Goal: Task Accomplishment & Management: Use online tool/utility

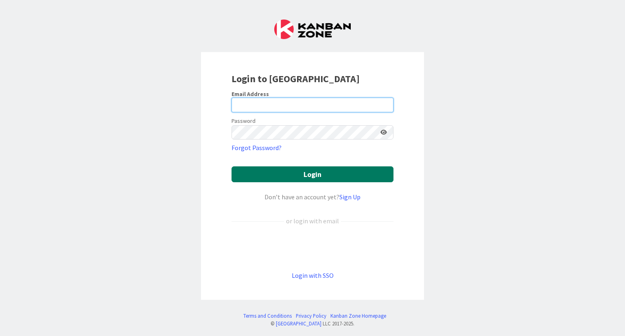
type input "[PERSON_NAME][EMAIL_ADDRESS][DOMAIN_NAME]"
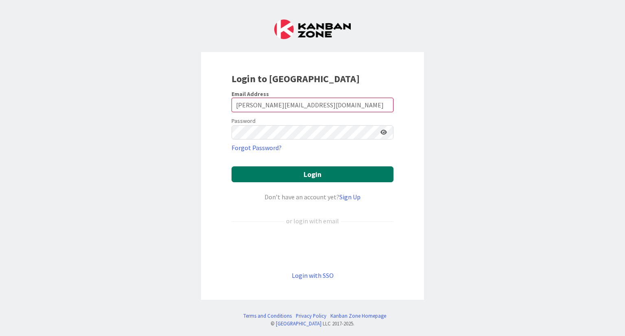
click at [286, 173] on button "Login" at bounding box center [313, 174] width 162 height 16
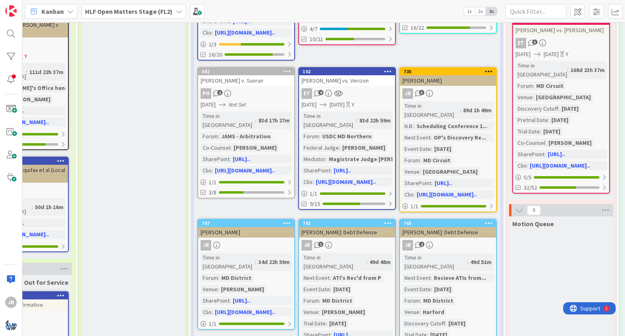
scroll to position [611, 507]
click at [456, 240] on div "JR 2" at bounding box center [448, 245] width 96 height 11
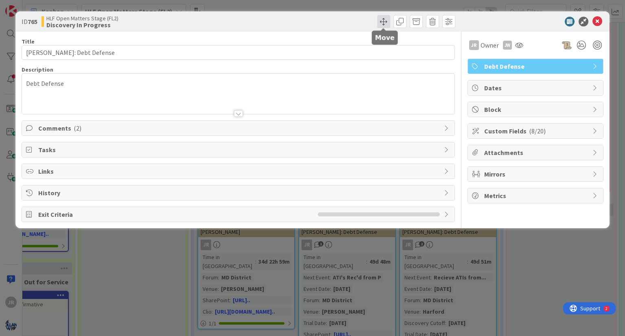
click at [381, 19] on span at bounding box center [383, 21] width 13 height 13
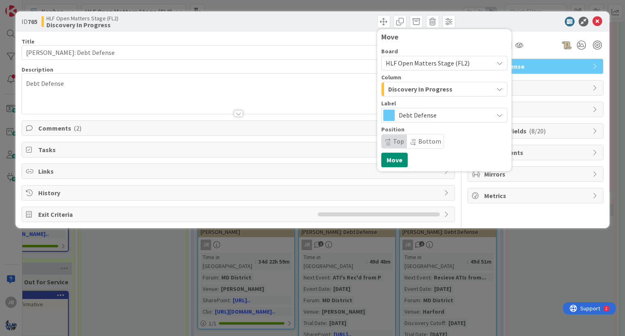
click at [431, 90] on span "Discovery In Progress" at bounding box center [420, 89] width 64 height 11
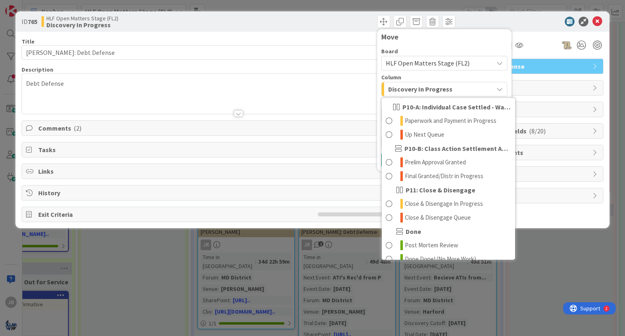
scroll to position [477, 0]
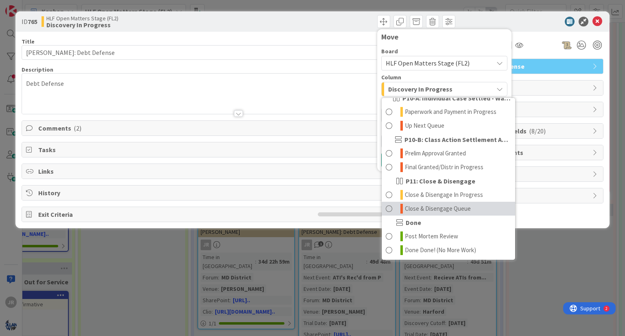
click at [454, 202] on link "Close & Disengage Queue" at bounding box center [449, 209] width 134 height 14
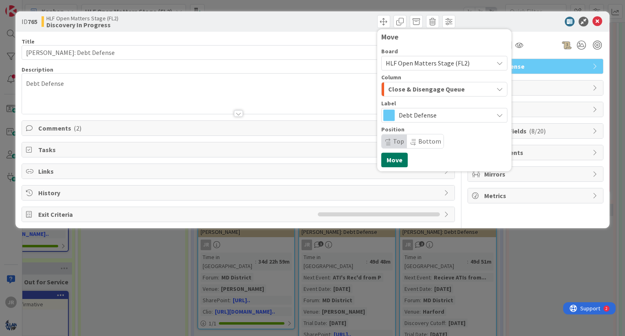
click at [392, 160] on button "Move" at bounding box center [394, 160] width 26 height 15
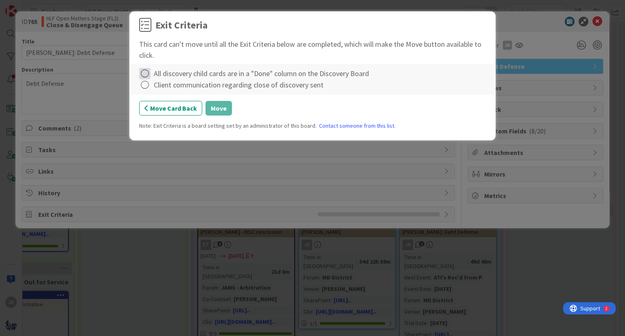
click at [148, 72] on icon at bounding box center [144, 73] width 11 height 11
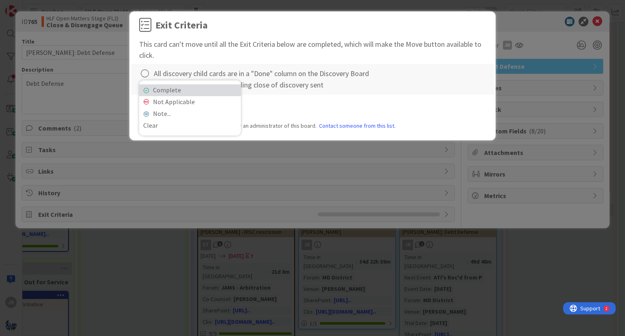
click at [147, 84] on link "Complete" at bounding box center [190, 90] width 102 height 12
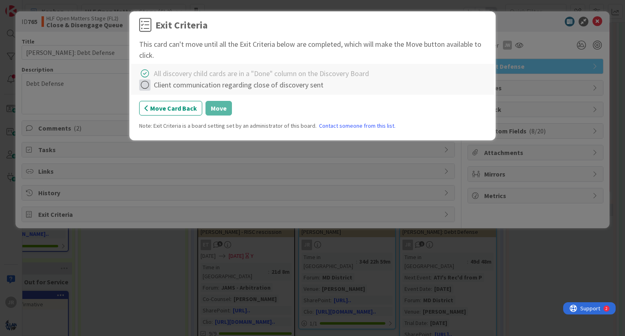
click at [147, 84] on icon at bounding box center [144, 84] width 11 height 11
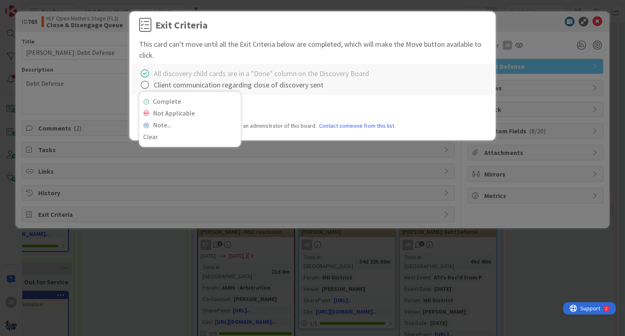
click at [149, 92] on div "Complete Not Applicable Note... Clear All discovery child cards are in a "Done"…" at bounding box center [312, 79] width 363 height 31
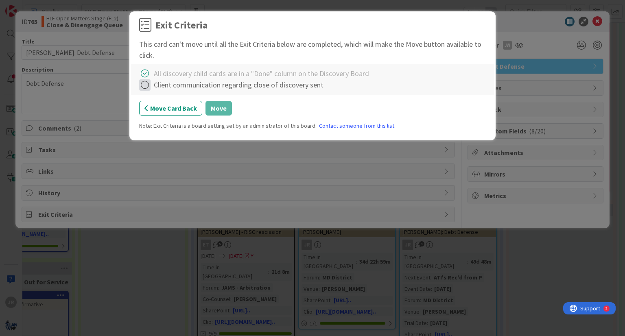
click at [147, 83] on icon at bounding box center [144, 84] width 11 height 11
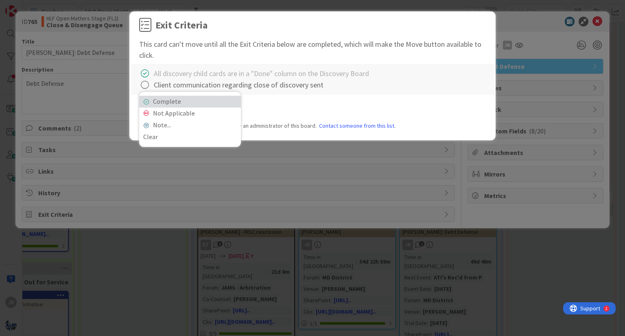
click at [200, 100] on link "Complete" at bounding box center [190, 102] width 102 height 12
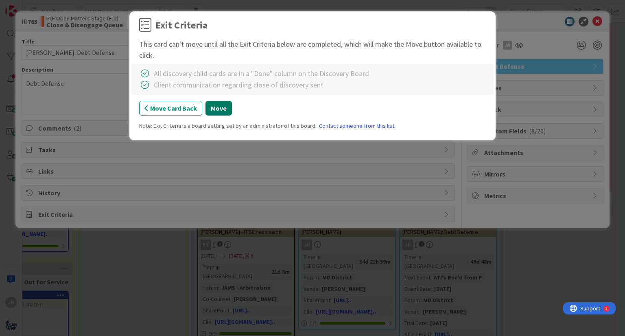
click at [218, 109] on button "Move" at bounding box center [219, 108] width 26 height 15
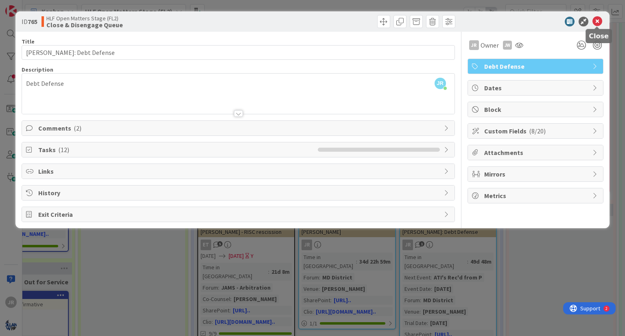
click at [597, 21] on icon at bounding box center [598, 22] width 10 height 10
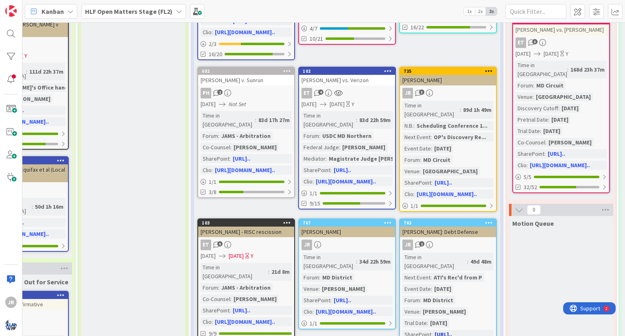
click at [454, 240] on div "JR 1" at bounding box center [448, 245] width 96 height 11
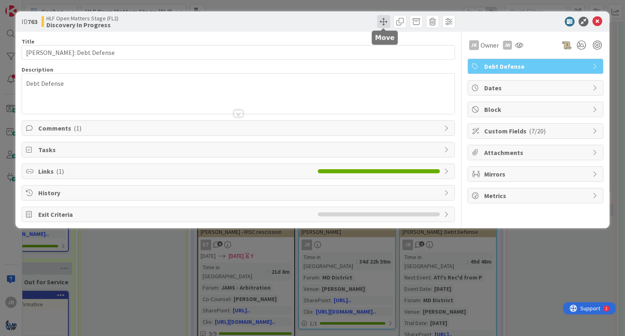
click at [384, 19] on span at bounding box center [383, 21] width 13 height 13
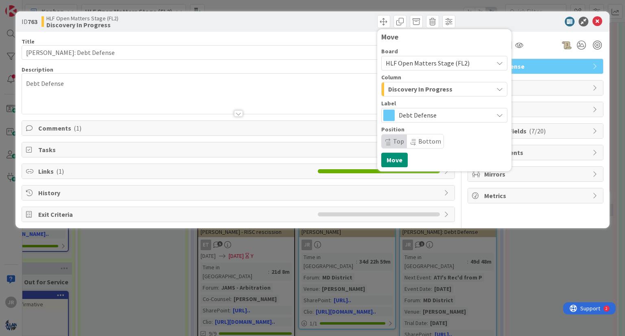
click at [431, 93] on span "Discovery In Progress" at bounding box center [420, 89] width 64 height 11
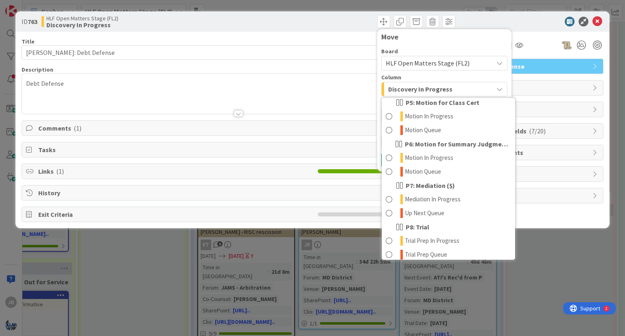
scroll to position [285, 0]
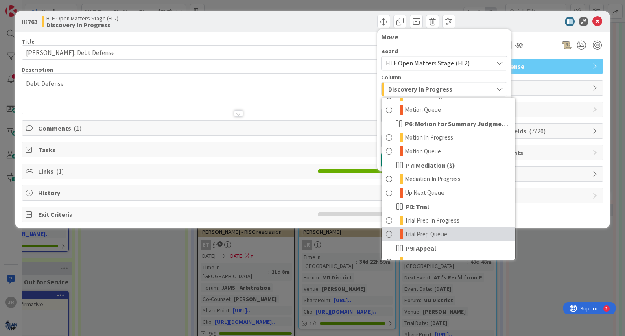
click at [439, 235] on span "Trial Prep Queue" at bounding box center [426, 235] width 42 height 10
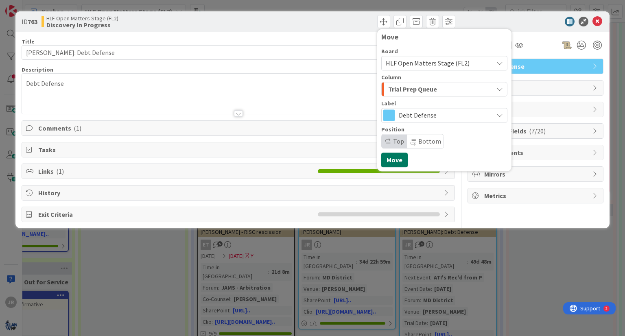
click at [402, 160] on button "Move" at bounding box center [394, 160] width 26 height 15
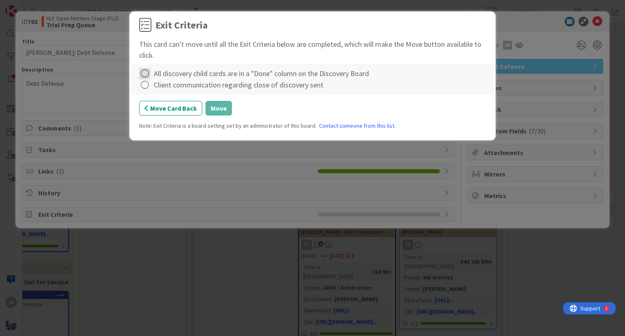
click at [146, 74] on icon at bounding box center [144, 73] width 11 height 11
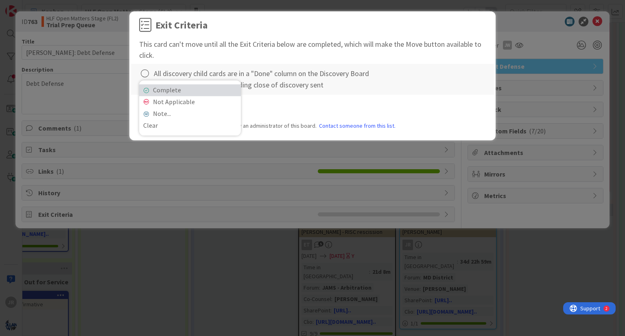
click at [152, 93] on link "Complete" at bounding box center [190, 90] width 102 height 12
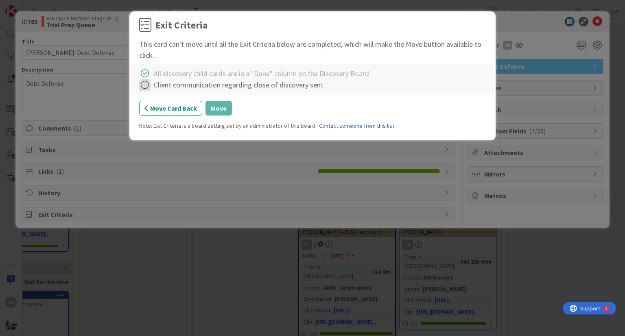
click at [143, 88] on icon at bounding box center [144, 84] width 11 height 11
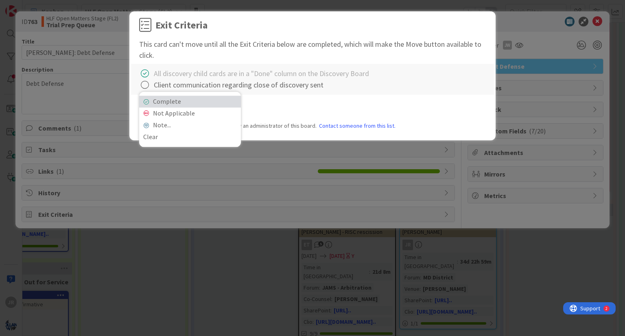
click at [150, 99] on link "Complete" at bounding box center [190, 102] width 102 height 12
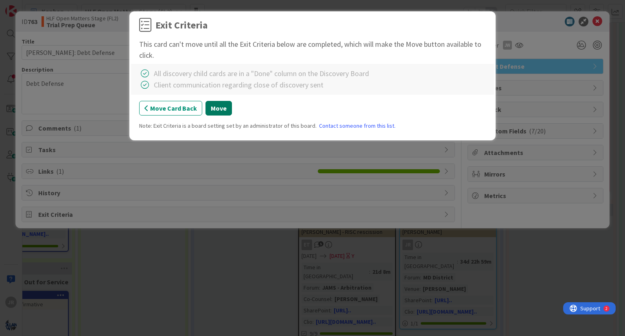
click at [217, 106] on button "Move" at bounding box center [219, 108] width 26 height 15
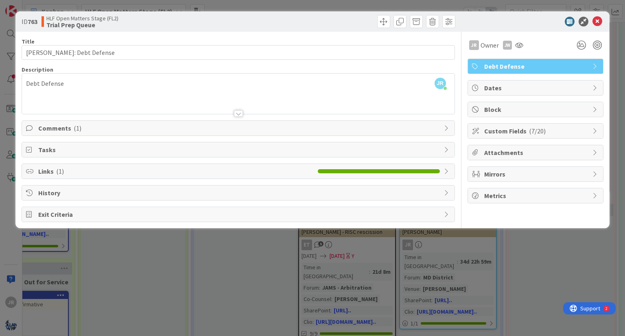
click at [601, 23] on icon at bounding box center [598, 22] width 10 height 10
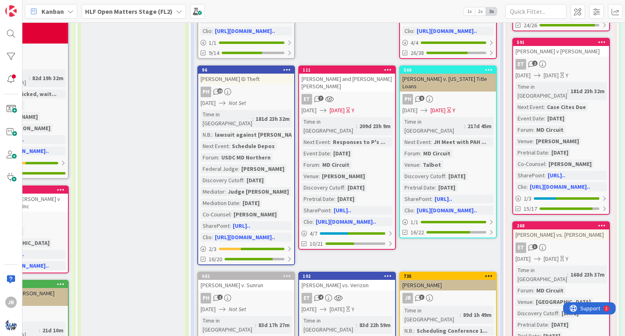
scroll to position [364, 507]
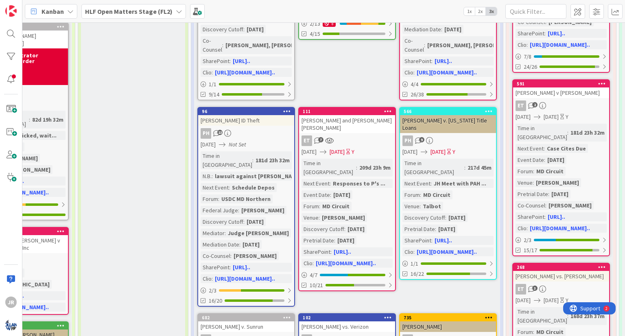
click at [108, 13] on b "HLF Open Matters Stage (FL2)" at bounding box center [129, 11] width 88 height 8
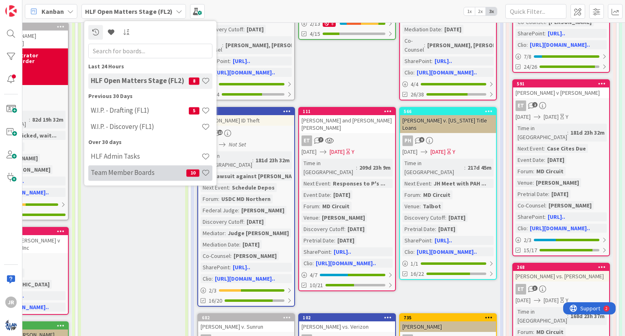
click at [125, 175] on h4 "Team Member Boards" at bounding box center [139, 173] width 96 height 8
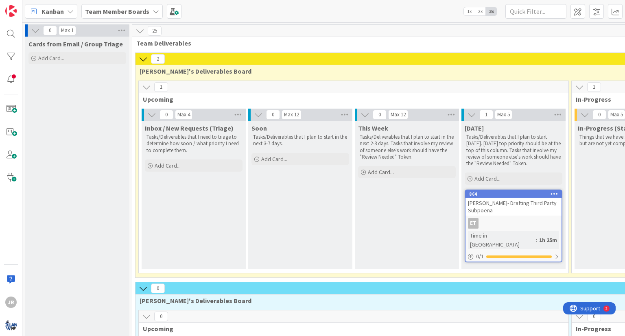
click at [141, 62] on icon at bounding box center [143, 59] width 9 height 9
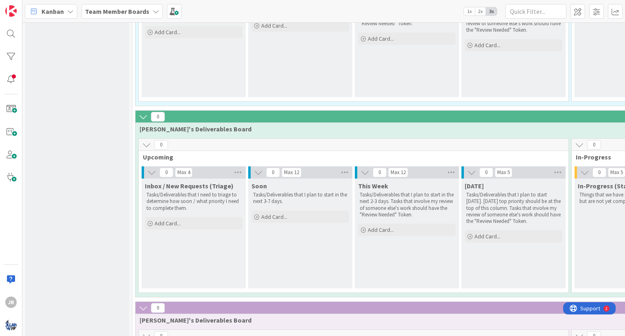
scroll to position [163, 0]
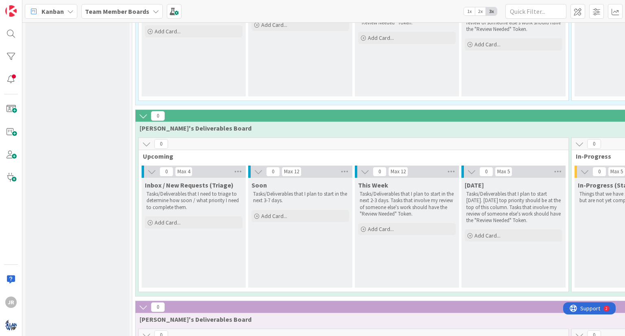
click at [143, 115] on icon at bounding box center [143, 116] width 9 height 9
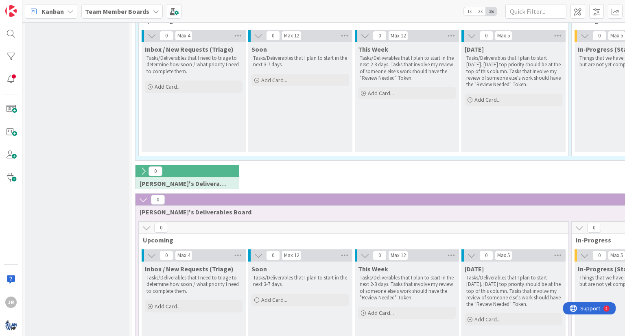
scroll to position [41, 0]
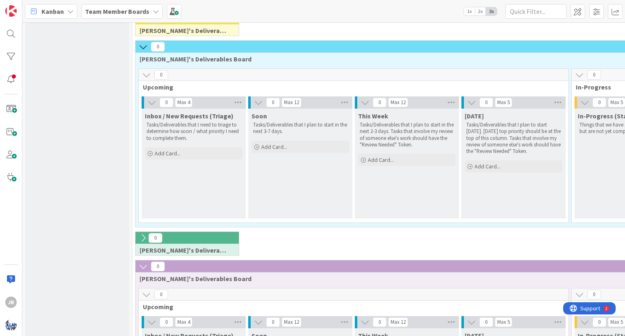
click at [142, 51] on button at bounding box center [143, 47] width 11 height 11
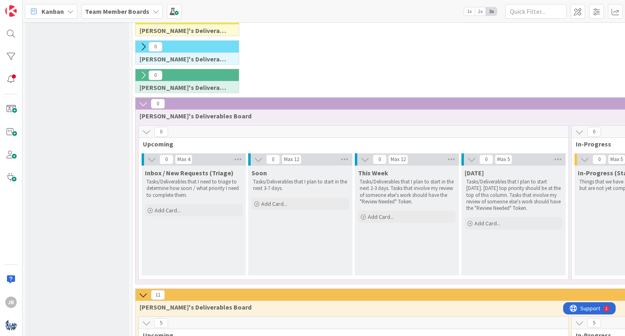
click at [143, 103] on icon at bounding box center [143, 103] width 9 height 9
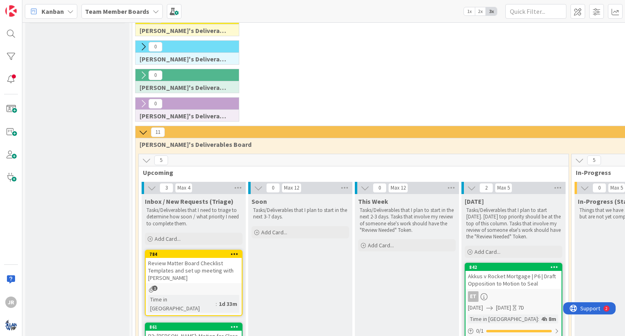
click at [143, 103] on icon at bounding box center [143, 103] width 9 height 9
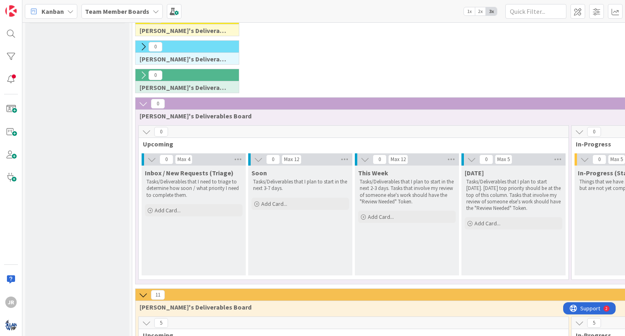
drag, startPoint x: 143, startPoint y: 103, endPoint x: 409, endPoint y: 114, distance: 265.6
click at [409, 114] on span "[PERSON_NAME]'s Deliverables Board" at bounding box center [571, 116] width 862 height 8
click at [574, 12] on span at bounding box center [578, 11] width 15 height 15
